Goal: Download file/media

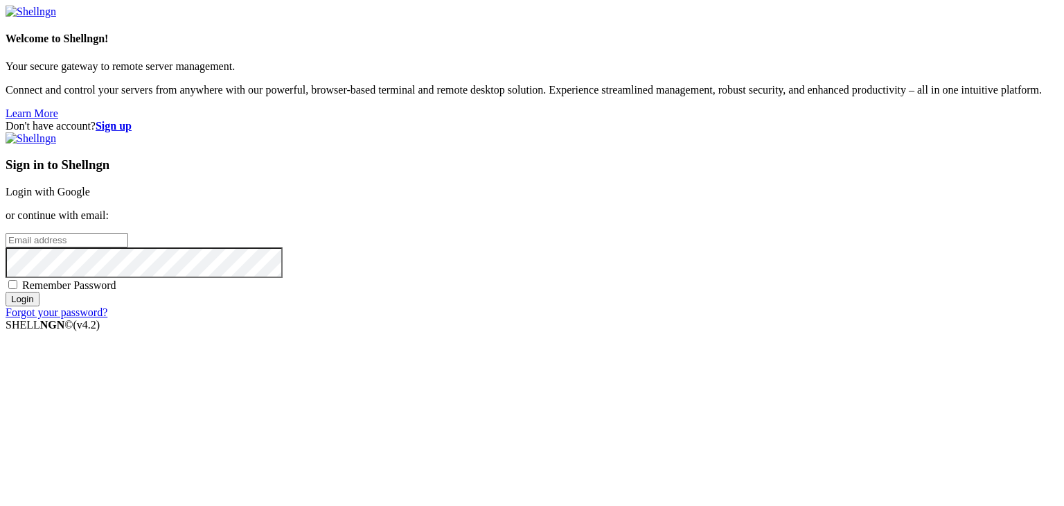
click at [90, 186] on link "Login with Google" at bounding box center [48, 192] width 84 height 12
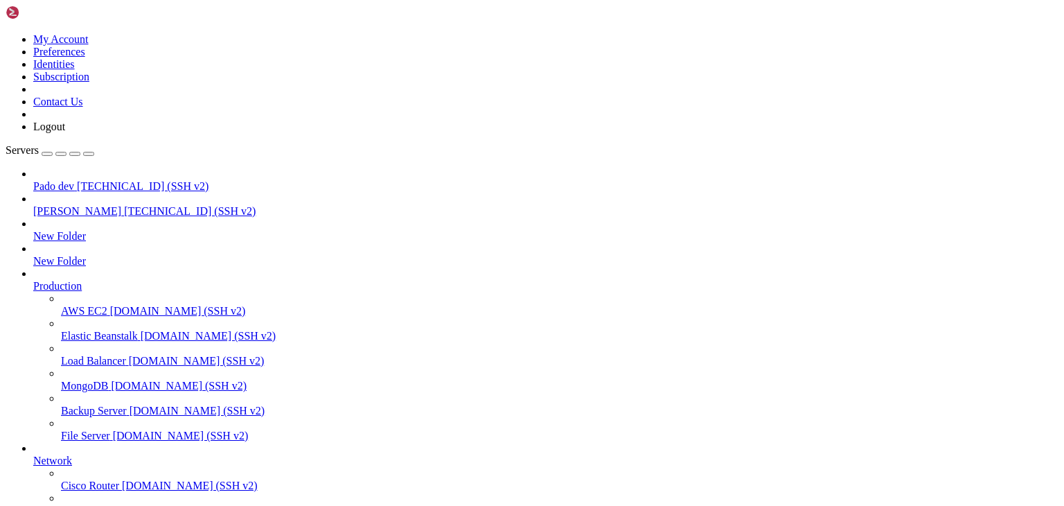
click at [74, 180] on span "Pado dev" at bounding box center [53, 186] width 41 height 12
drag, startPoint x: 41, startPoint y: 1061, endPoint x: 391, endPoint y: 1064, distance: 350.5
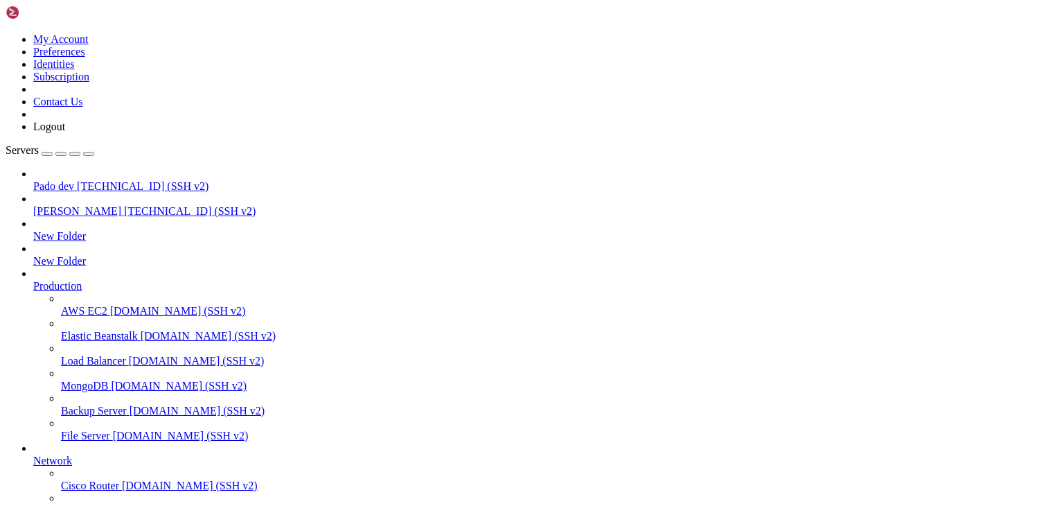
drag, startPoint x: 251, startPoint y: 1181, endPoint x: 205, endPoint y: 1231, distance: 68.2
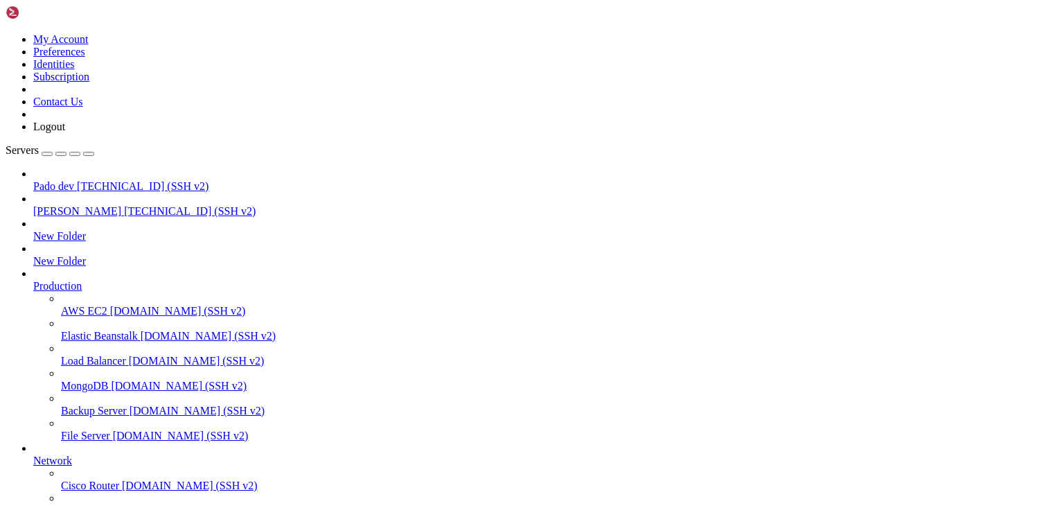
type input "/public_html/public/assets/companies/receivable_accounts/nomipay/443639/transac…"
